Goal: Book appointment/travel/reservation

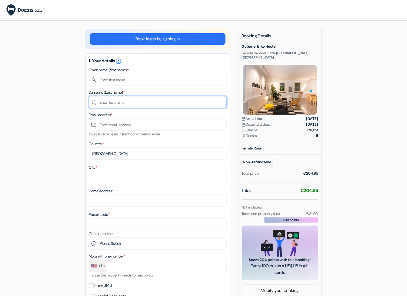
click at [126, 98] on input "text" at bounding box center [158, 102] width 138 height 12
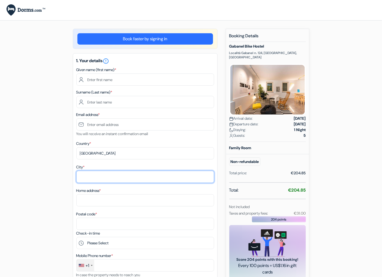
click at [98, 175] on input "City *" at bounding box center [145, 177] width 138 height 12
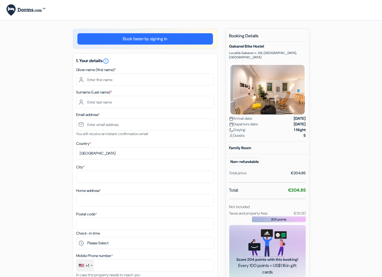
click at [40, 172] on div "add_box Gabanel Bike Hostel Località Gabanel n. 124, [GEOGRAPHIC_DATA], [GEOGRA…" at bounding box center [190, 268] width 357 height 479
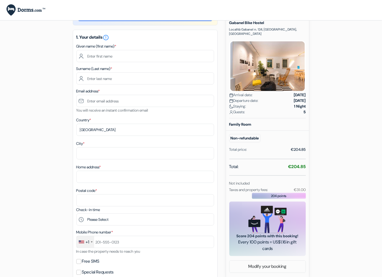
scroll to position [29, 0]
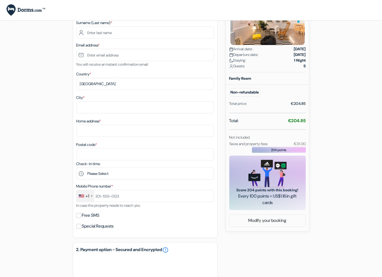
click at [333, 162] on div "add_box Gabanel Bike Hostel Località Gabanel n. 124, [GEOGRAPHIC_DATA], [GEOGRA…" at bounding box center [190, 188] width 357 height 459
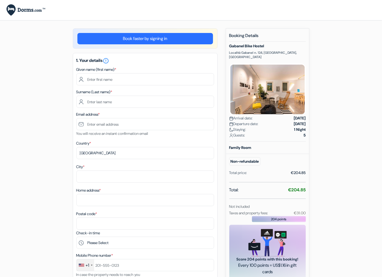
scroll to position [0, 0]
click at [57, 169] on div "add_box Gabanel Bike Hostel Località Gabanel n. 124, [GEOGRAPHIC_DATA], [GEOGRA…" at bounding box center [190, 258] width 357 height 459
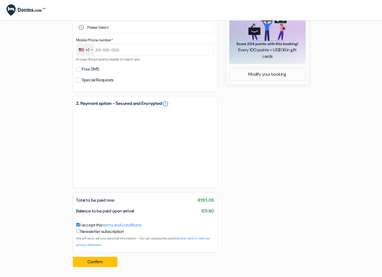
scroll to position [220, 0]
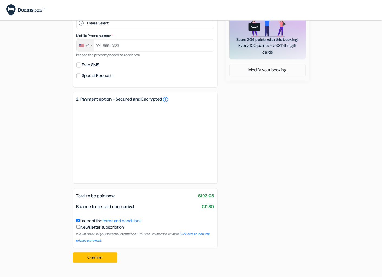
click at [268, 212] on div "add_box Gabanel Bike Hostel Località Gabanel n. 124, [GEOGRAPHIC_DATA], [GEOGRA…" at bounding box center [190, 37] width 357 height 459
click at [129, 218] on link "terms and conditions" at bounding box center [122, 221] width 39 height 6
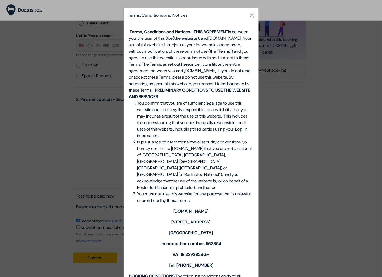
click at [181, 119] on span "You confirm that you are of sufficient legal age to use this website and to be …" at bounding box center [192, 119] width 111 height 38
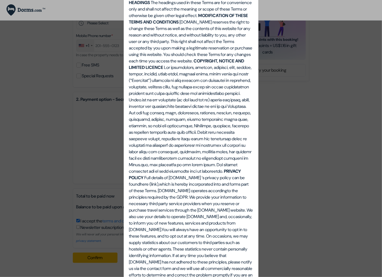
scroll to position [109, 0]
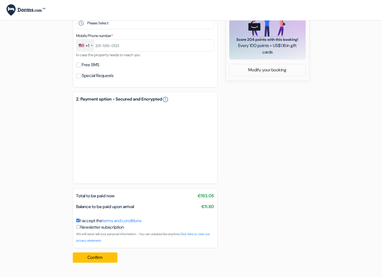
drag, startPoint x: 269, startPoint y: 176, endPoint x: 259, endPoint y: 180, distance: 11.5
click at [269, 176] on div "add_box Gabanel Bike Hostel Località Gabanel n. 124, [GEOGRAPHIC_DATA], [GEOGRA…" at bounding box center [190, 37] width 357 height 459
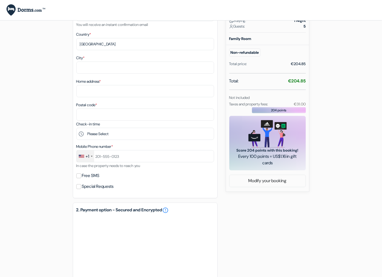
scroll to position [32, 0]
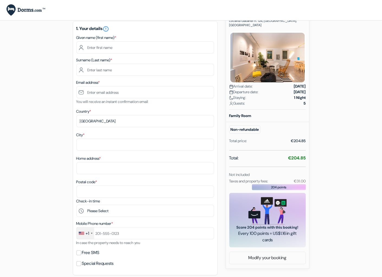
click at [299, 155] on strong "€204.85" at bounding box center [297, 158] width 18 height 6
copy strong "204.85"
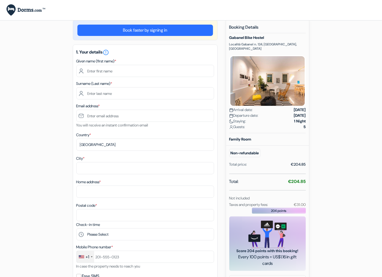
scroll to position [15, 0]
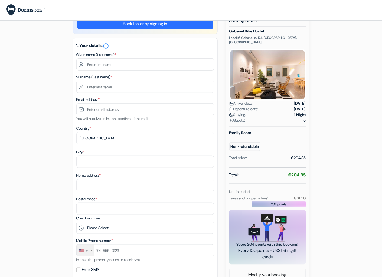
click at [301, 196] on small "€31.00" at bounding box center [300, 198] width 12 height 5
copy small "31.00"
click at [322, 120] on div "add_box Gabanel Bike Hostel Località Gabanel n. 124, [GEOGRAPHIC_DATA], [GEOGRA…" at bounding box center [190, 243] width 357 height 459
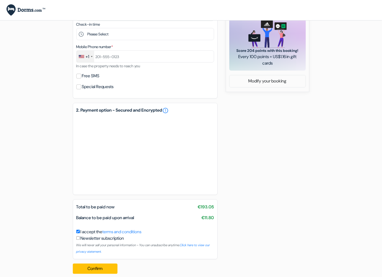
scroll to position [220, 0]
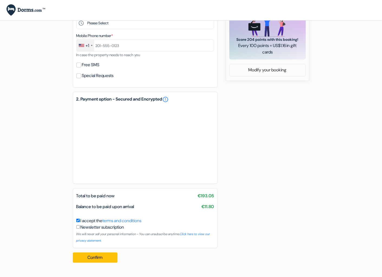
click at [274, 181] on div "add_box Gabanel Bike Hostel Località Gabanel n. 124, [GEOGRAPHIC_DATA], [GEOGRA…" at bounding box center [190, 37] width 357 height 459
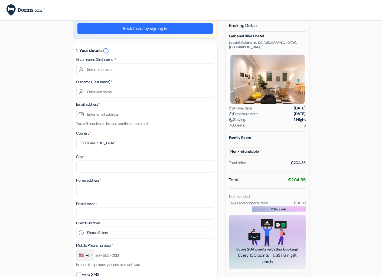
click at [350, 163] on div "add_box Gabanel Bike Hostel Località Gabanel n. 124, [GEOGRAPHIC_DATA], [GEOGRA…" at bounding box center [190, 247] width 357 height 459
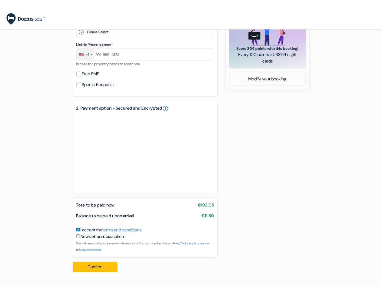
scroll to position [202, 0]
